Goal: Transaction & Acquisition: Subscribe to service/newsletter

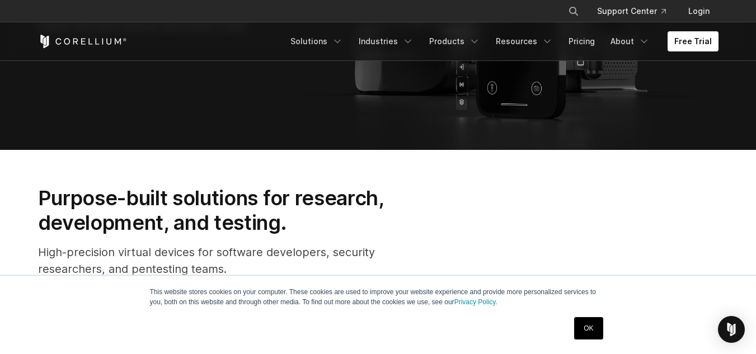
scroll to position [391, 0]
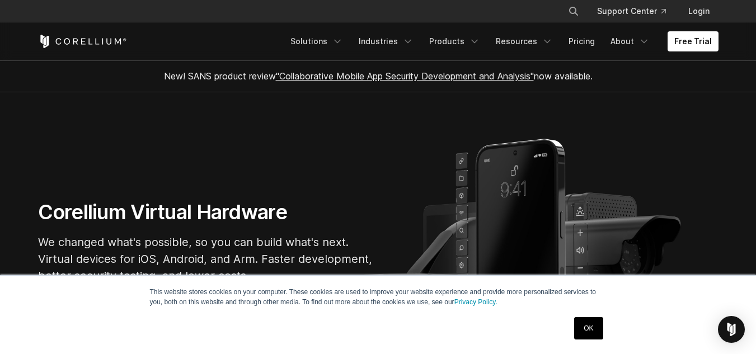
click at [583, 324] on link "OK" at bounding box center [588, 328] width 29 height 22
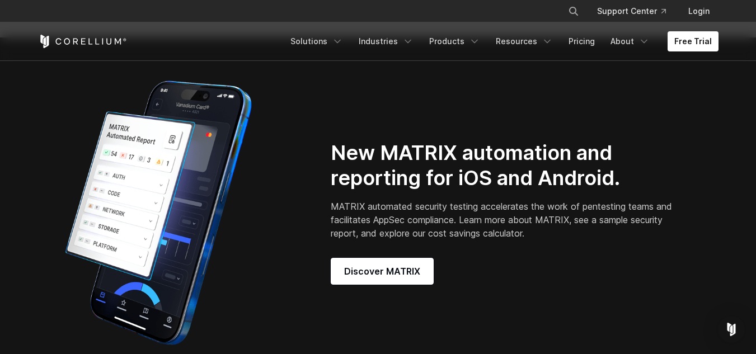
scroll to position [951, 0]
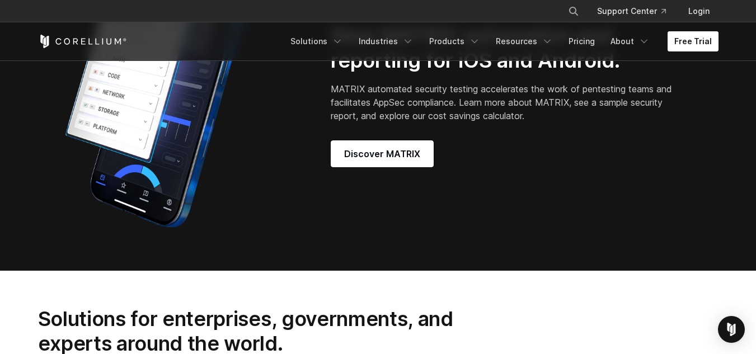
click at [698, 45] on link "Free Trial" at bounding box center [692, 41] width 51 height 20
